Goal: Task Accomplishment & Management: Use online tool/utility

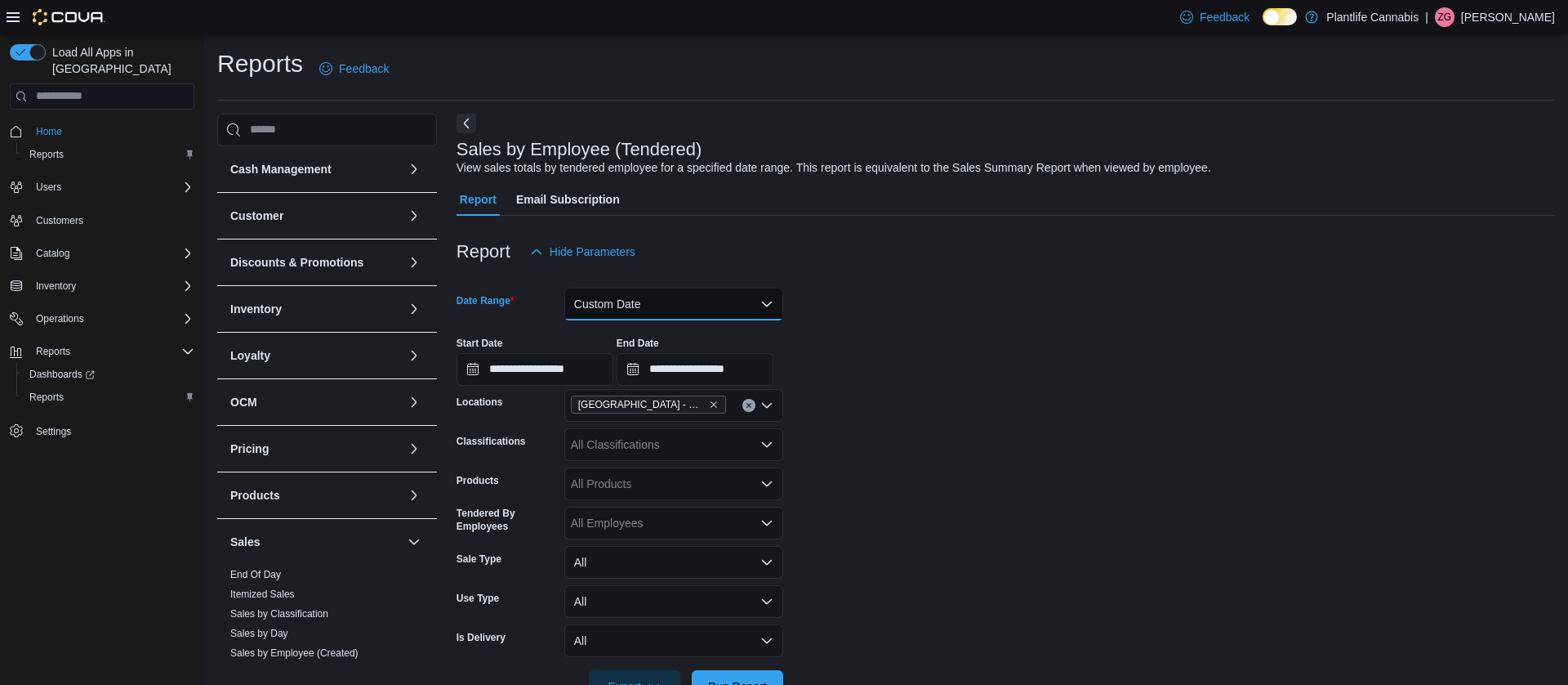
click at [677, 295] on button "Custom Date" at bounding box center [674, 304] width 219 height 33
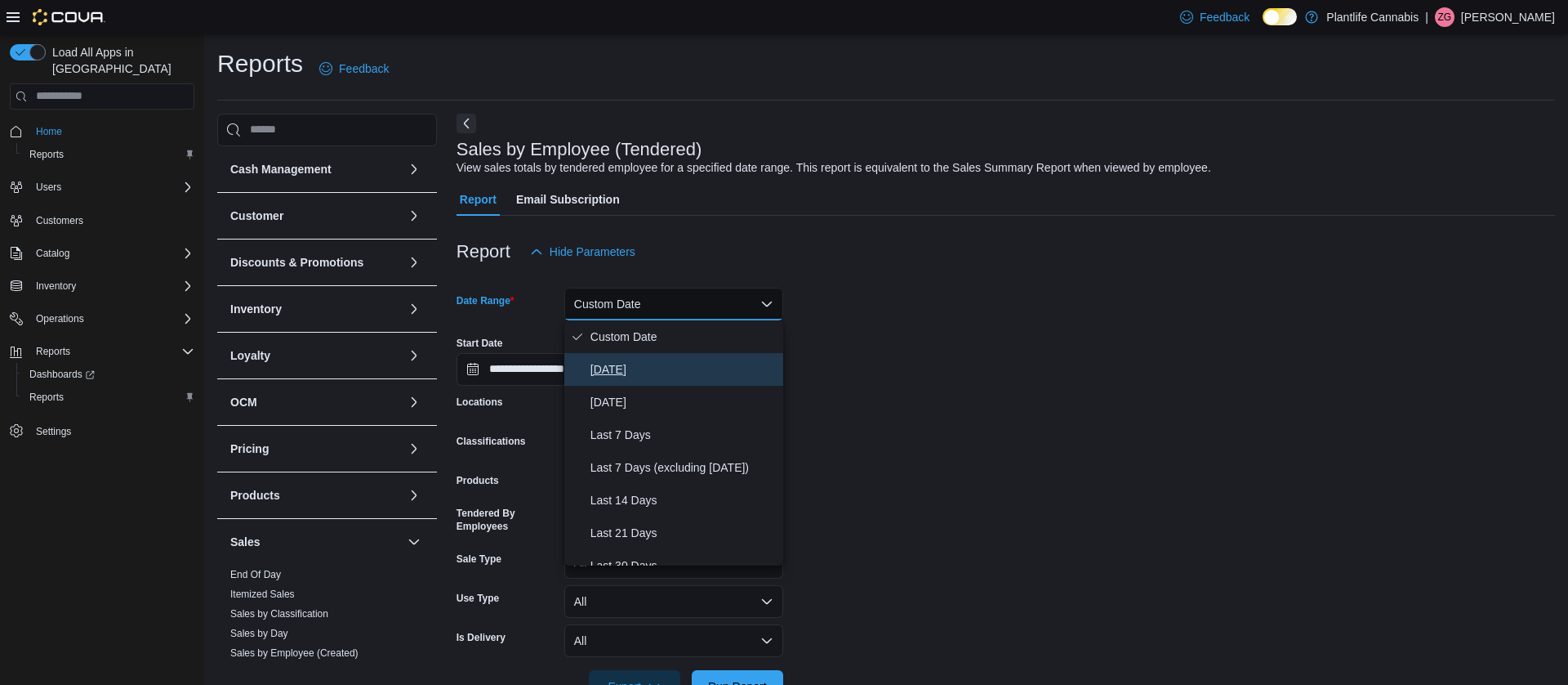
click at [648, 373] on span "[DATE]" at bounding box center [683, 369] width 186 height 20
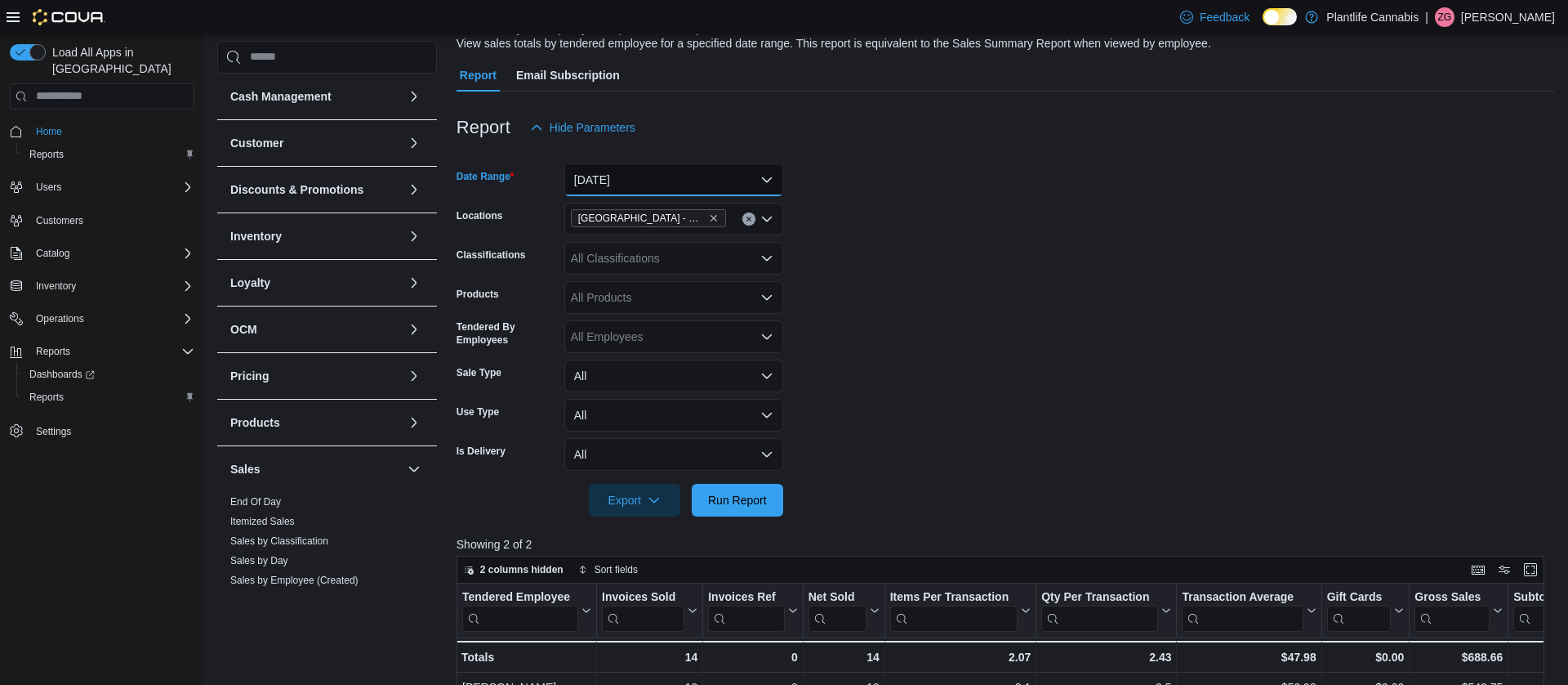
scroll to position [132, 0]
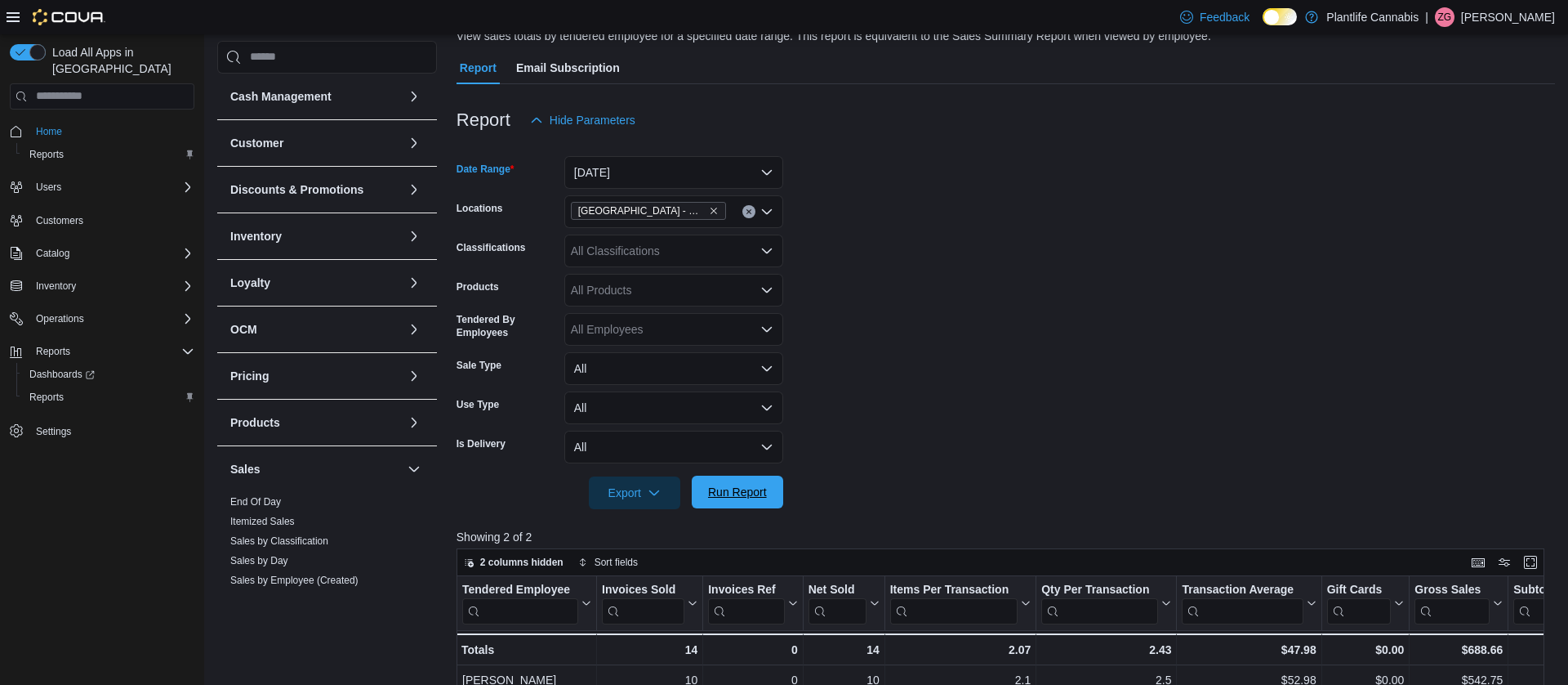
click at [753, 494] on span "Run Report" at bounding box center [737, 492] width 59 height 16
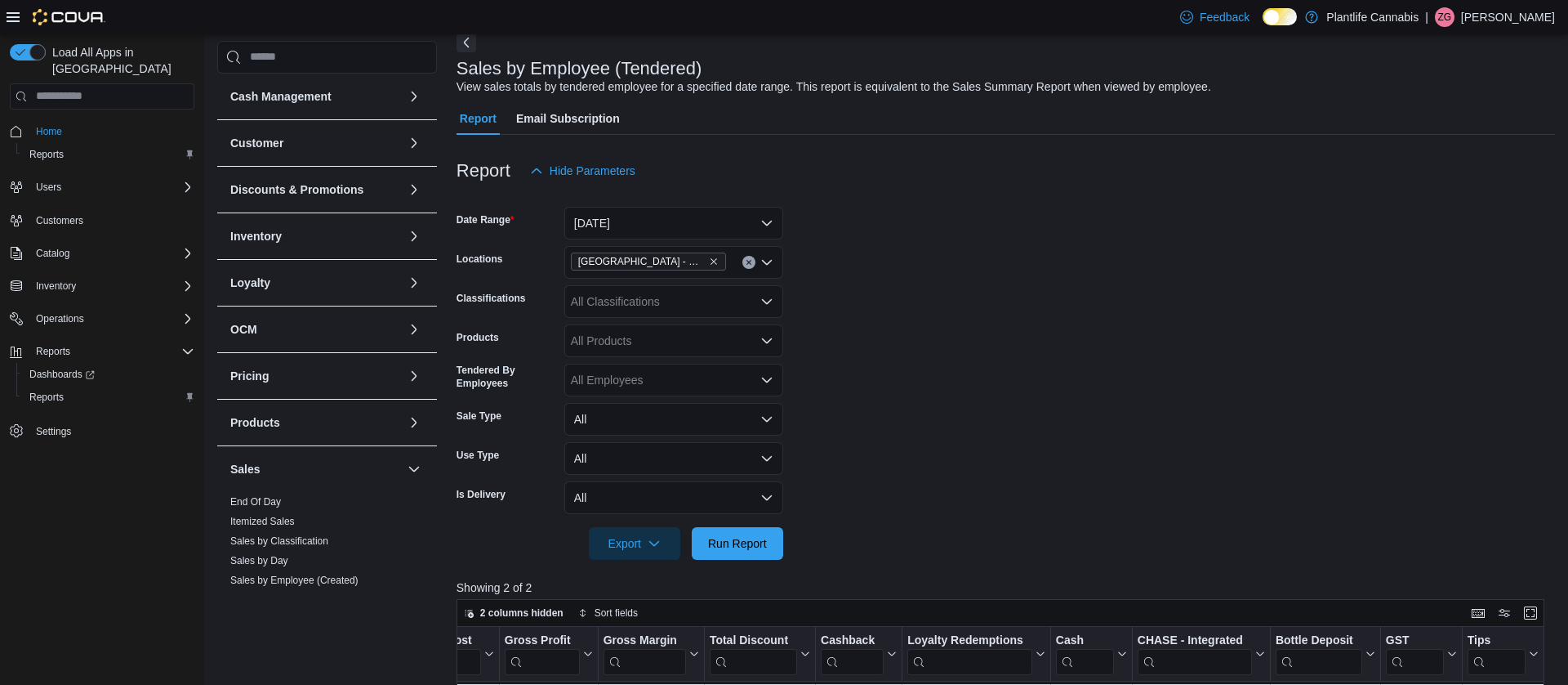
scroll to position [152, 0]
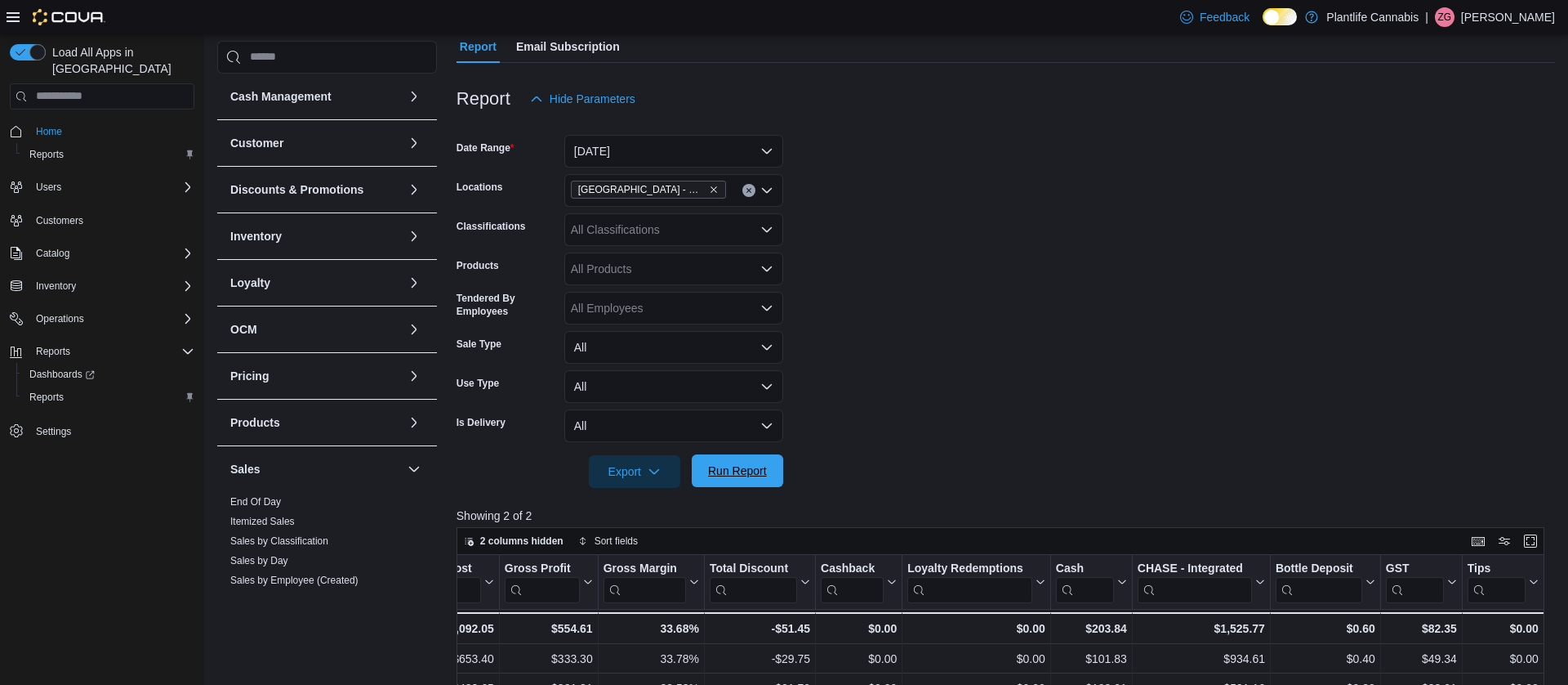
click at [761, 478] on span "Run Report" at bounding box center [737, 470] width 72 height 33
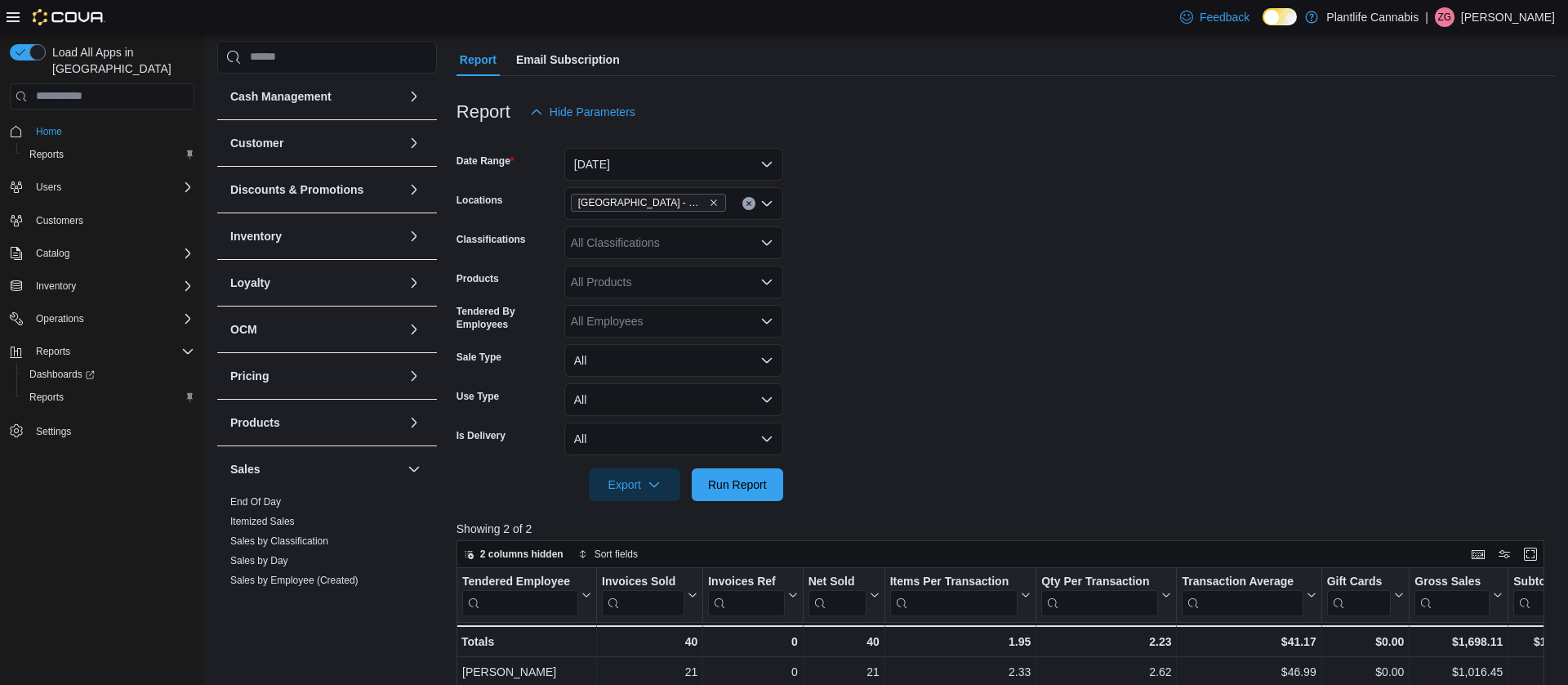
scroll to position [0, 0]
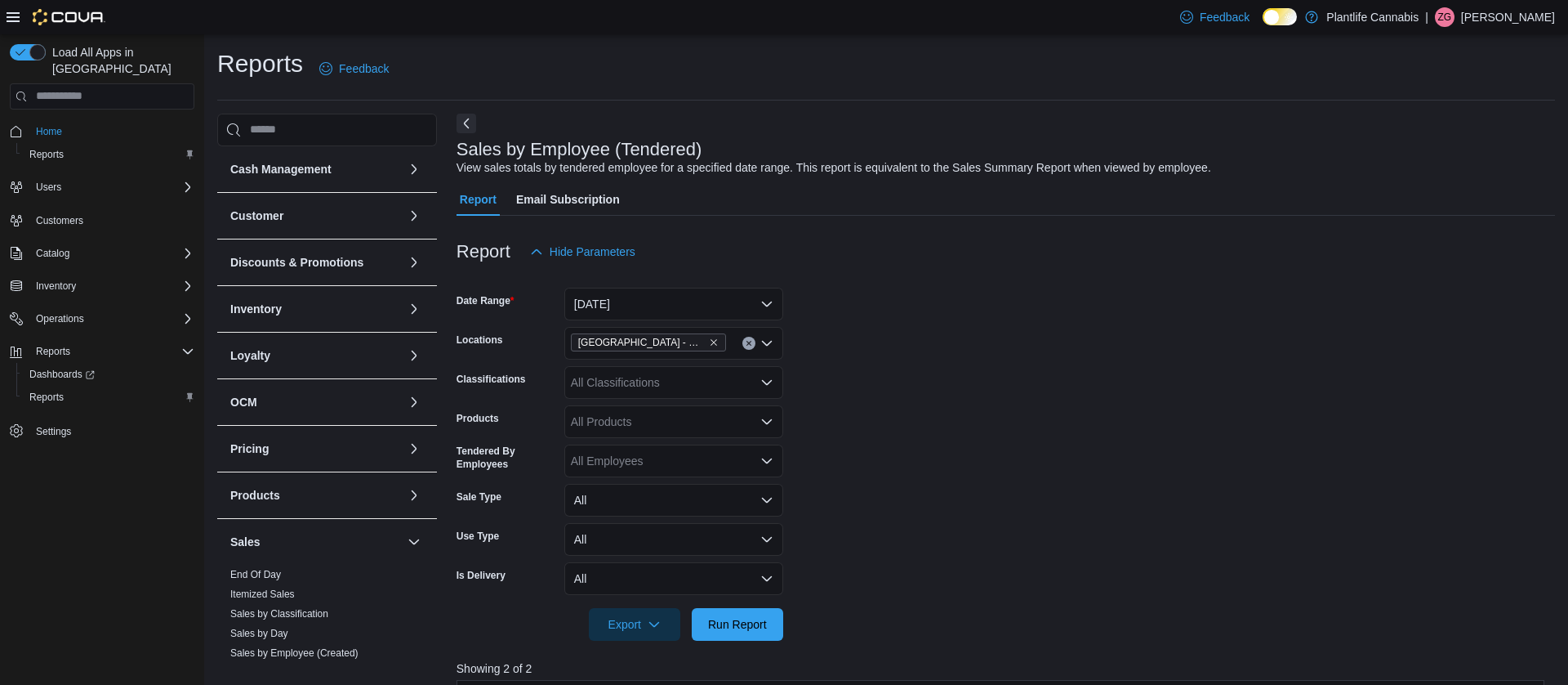
click at [671, 368] on div "All Classifications" at bounding box center [674, 382] width 219 height 33
type input "***"
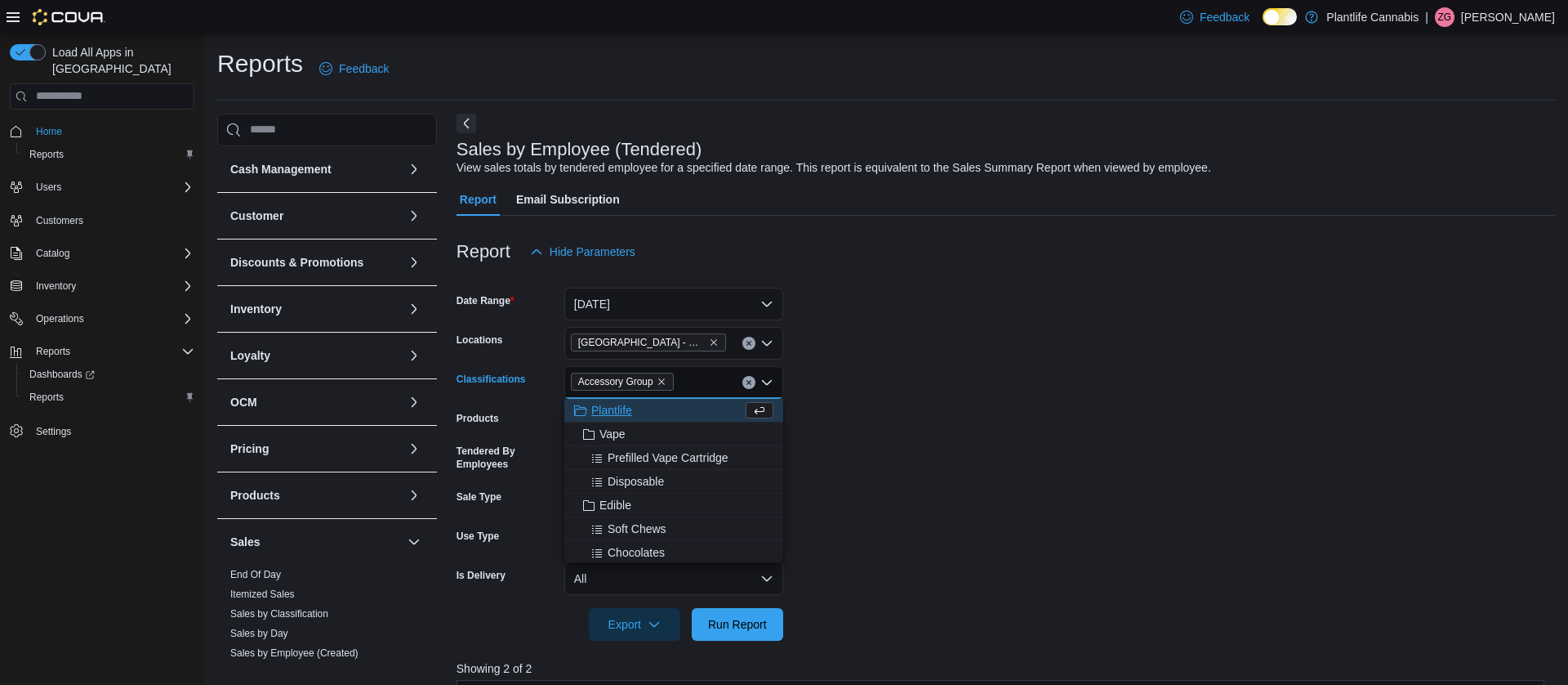
click at [918, 460] on form "Date Range [DATE] Locations [GEOGRAPHIC_DATA] - [GEOGRAPHIC_DATA] Classificatio…" at bounding box center [1006, 454] width 1099 height 373
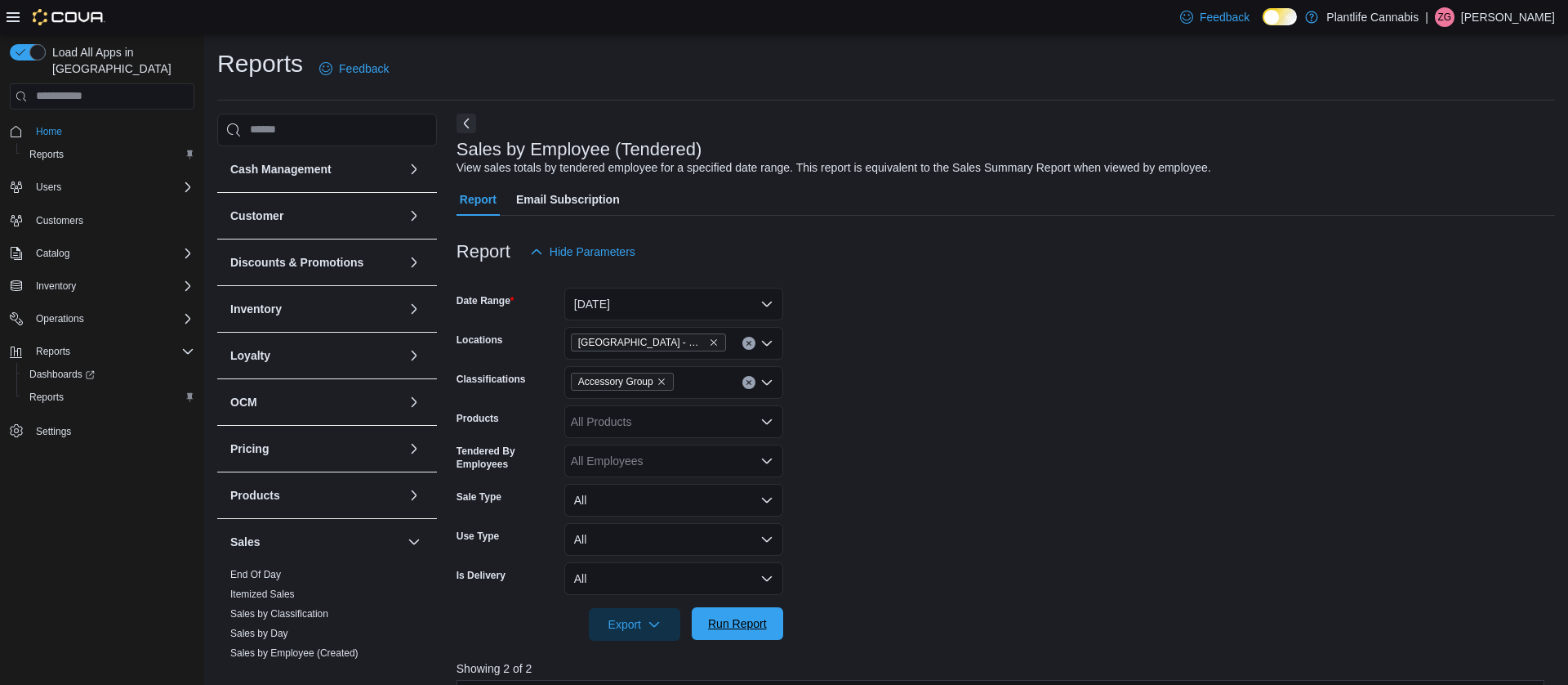
click at [763, 629] on span "Run Report" at bounding box center [737, 622] width 59 height 16
drag, startPoint x: 749, startPoint y: 379, endPoint x: 736, endPoint y: 362, distance: 21.4
click at [748, 379] on icon "Clear input" at bounding box center [748, 382] width 7 height 7
click at [649, 294] on button "[DATE]" at bounding box center [674, 304] width 219 height 33
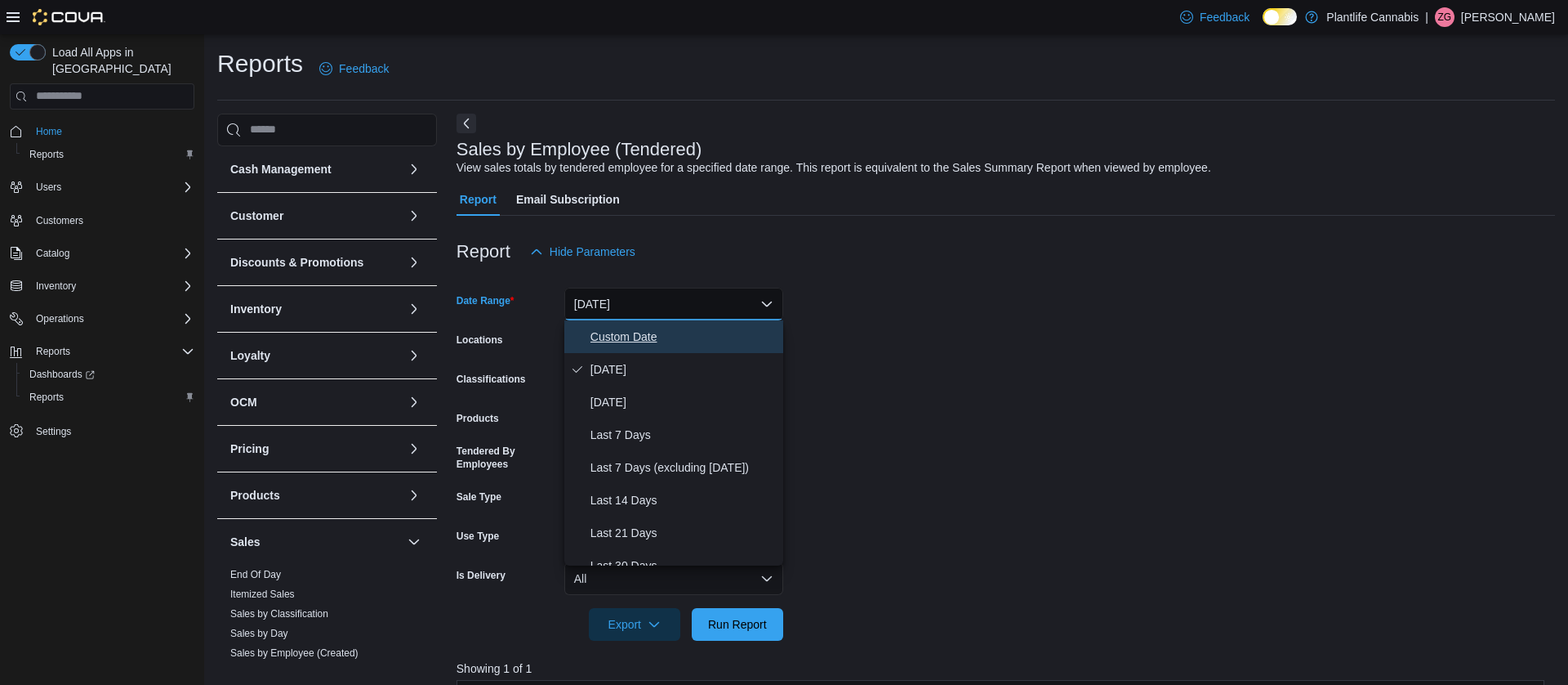
click at [652, 336] on span "Custom Date" at bounding box center [683, 336] width 186 height 20
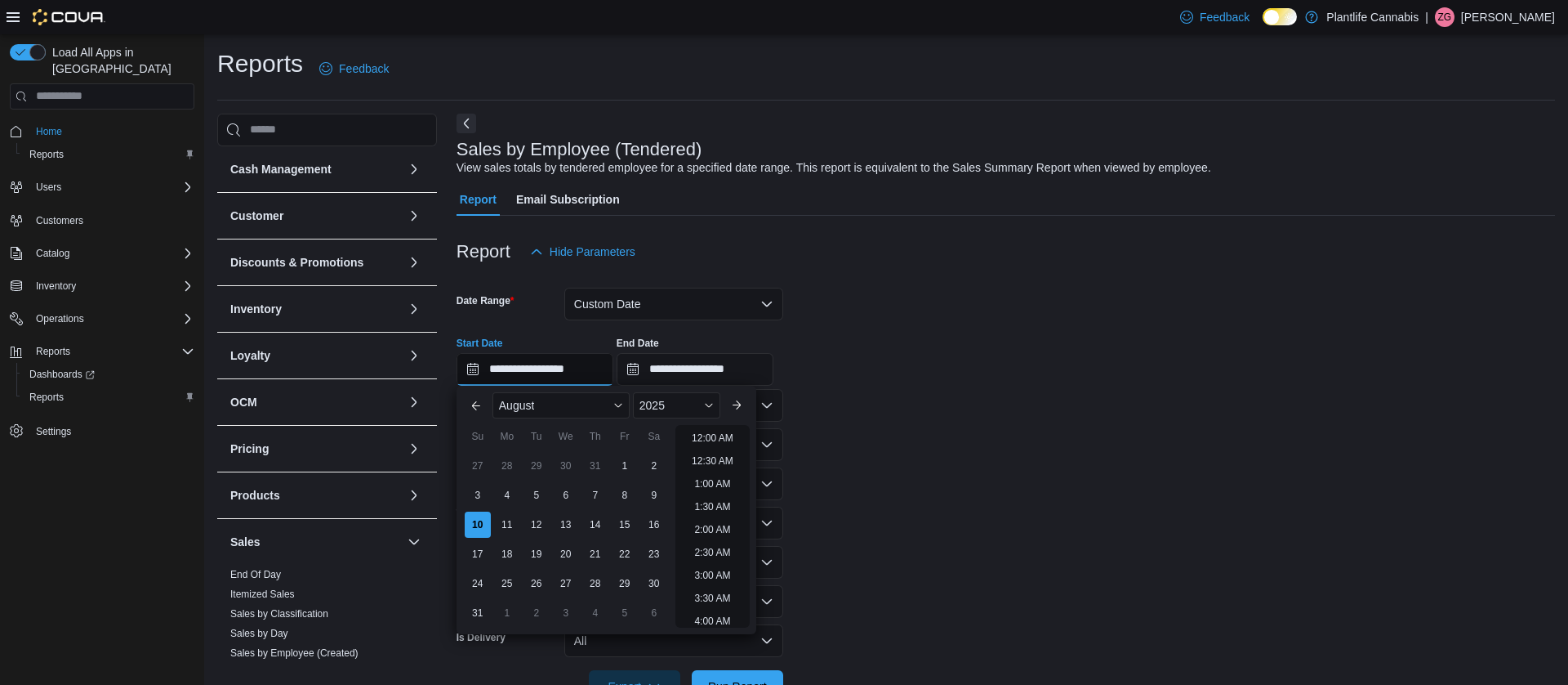
click at [543, 371] on input "**********" at bounding box center [535, 369] width 157 height 33
click at [715, 564] on li "7:00 PM" at bounding box center [712, 566] width 50 height 20
type input "**********"
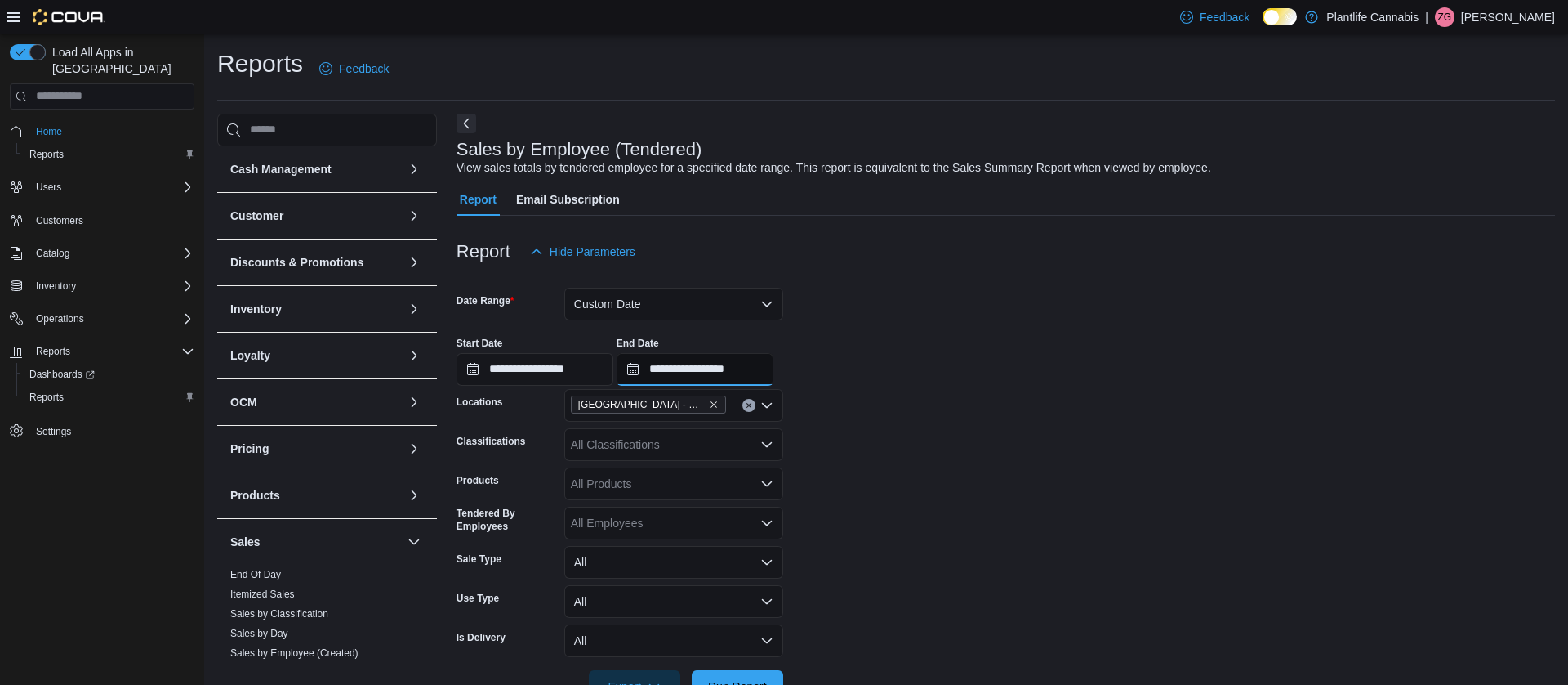
click at [743, 375] on input "**********" at bounding box center [695, 369] width 157 height 33
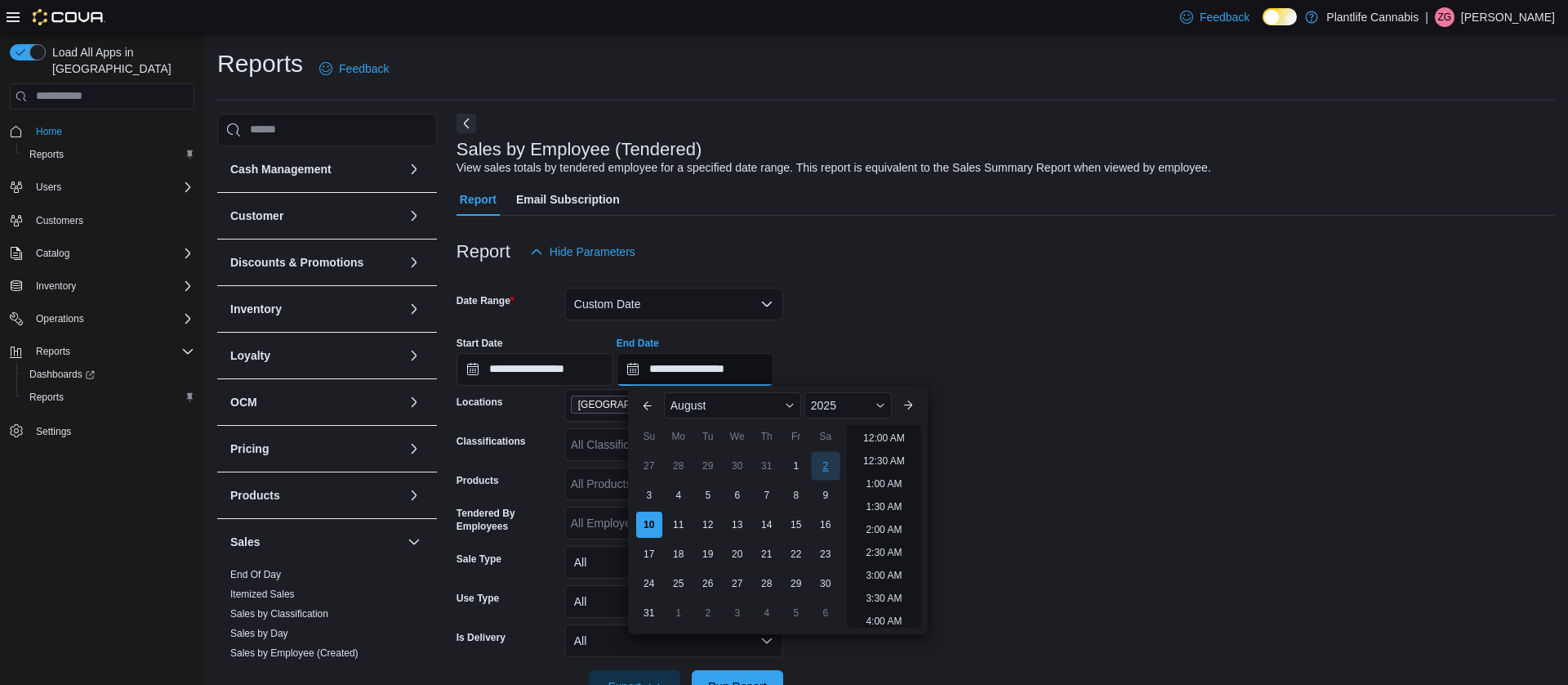
scroll to position [874, 0]
click at [892, 533] on li "9:00 PM" at bounding box center [884, 524] width 50 height 20
type input "**********"
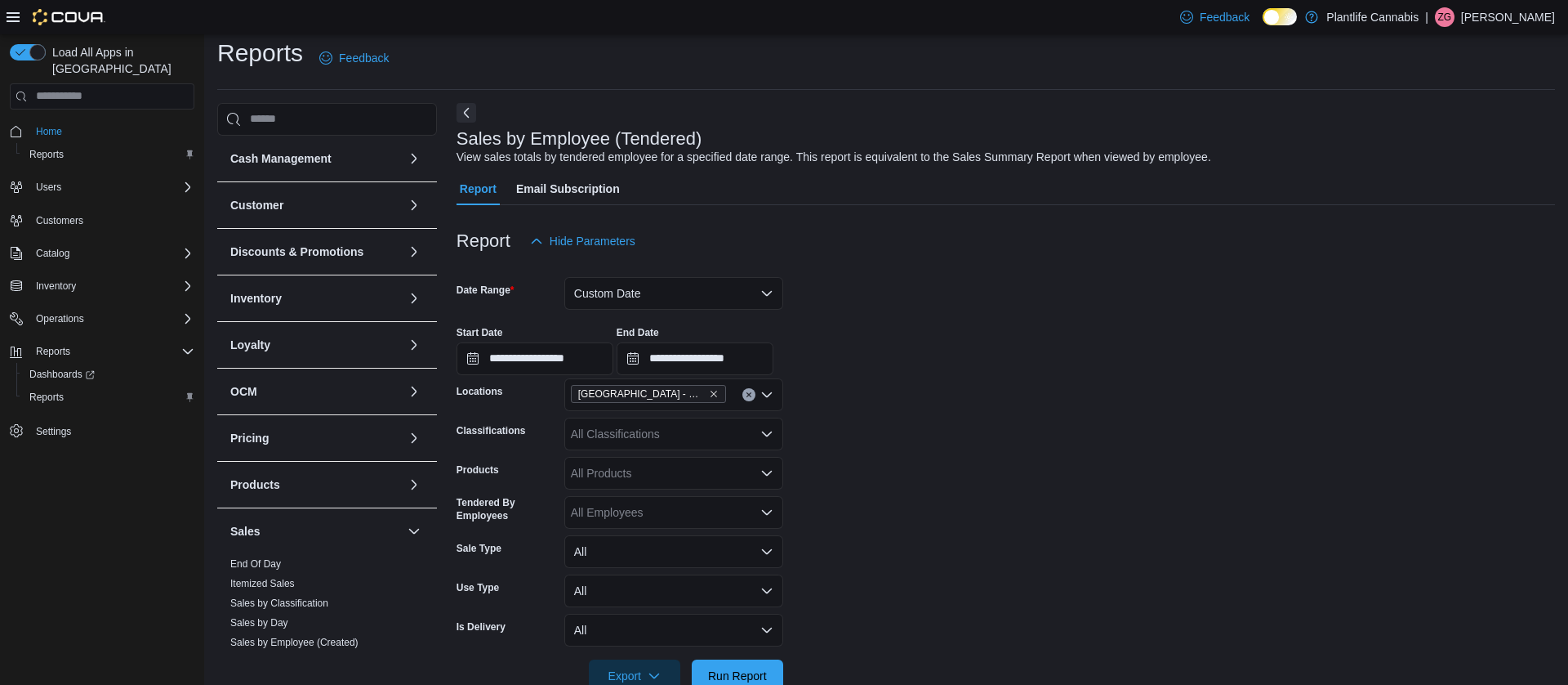
scroll to position [26, 0]
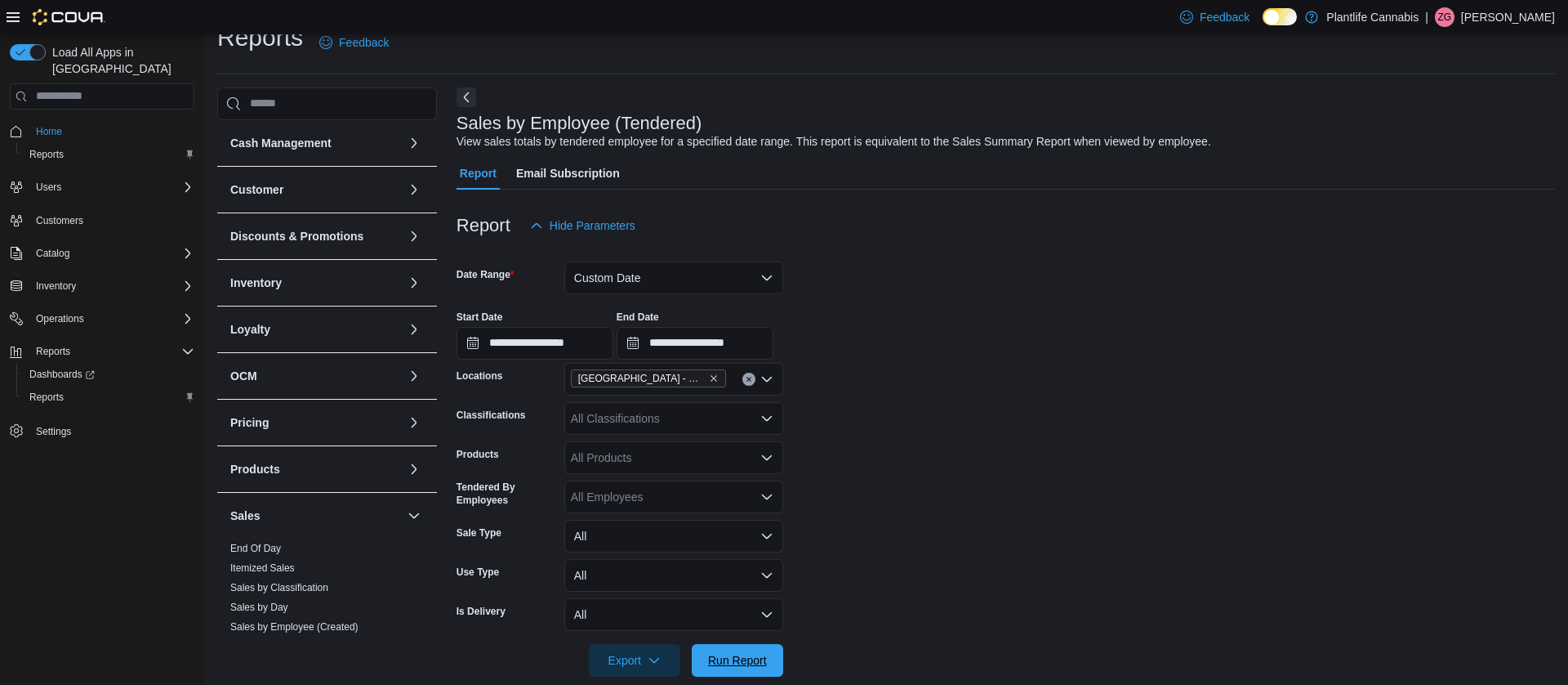
drag, startPoint x: 758, startPoint y: 658, endPoint x: 786, endPoint y: 642, distance: 32.2
click at [758, 659] on span "Run Report" at bounding box center [737, 660] width 59 height 16
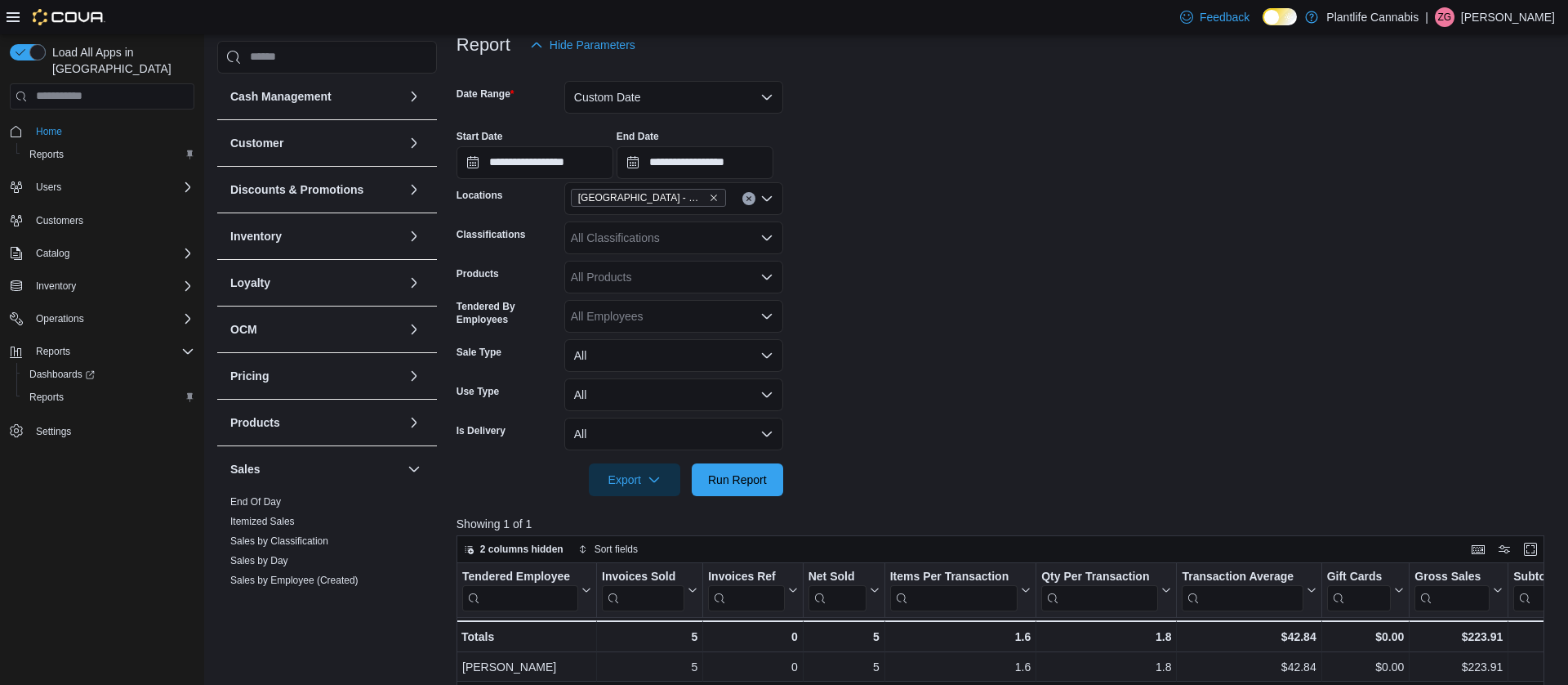
scroll to position [272, 0]
